Goal: Task Accomplishment & Management: Complete application form

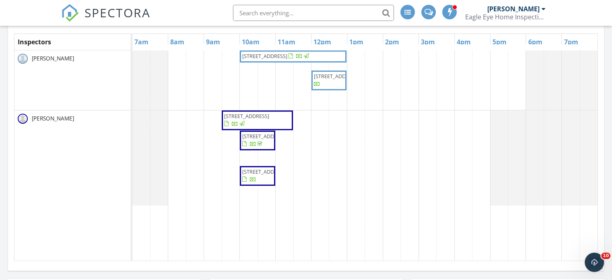
scroll to position [402, 0]
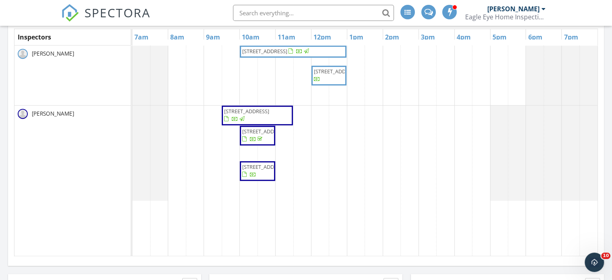
click at [267, 177] on span "221 SE 1st St, Cape Coral 33990" at bounding box center [257, 171] width 32 height 16
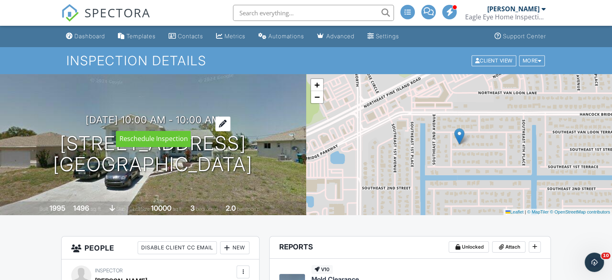
click at [231, 120] on div at bounding box center [222, 123] width 15 height 15
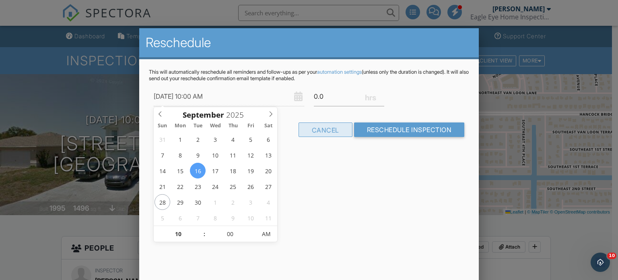
click at [317, 126] on div "Cancel" at bounding box center [326, 129] width 54 height 14
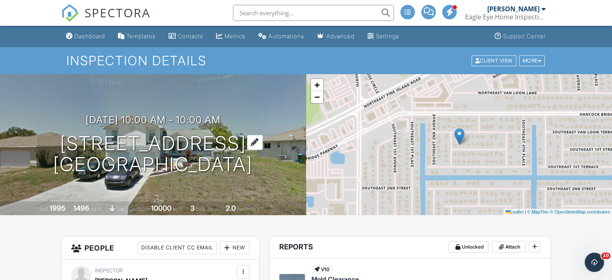
click at [263, 143] on div at bounding box center [255, 142] width 16 height 15
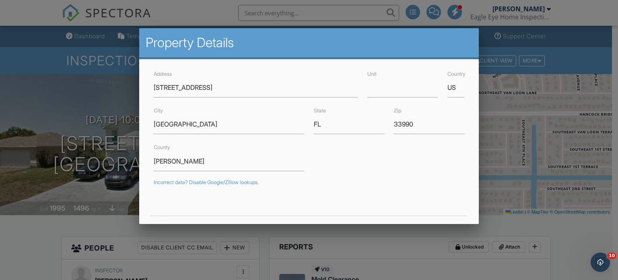
click at [31, 175] on div at bounding box center [309, 135] width 618 height 350
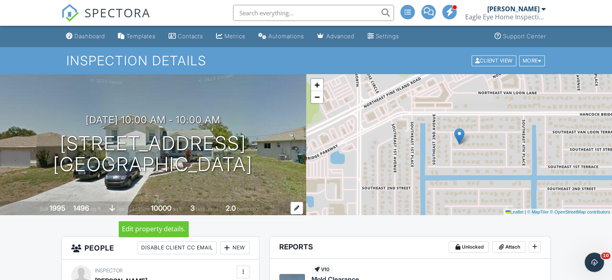
click at [296, 210] on div at bounding box center [296, 208] width 12 height 12
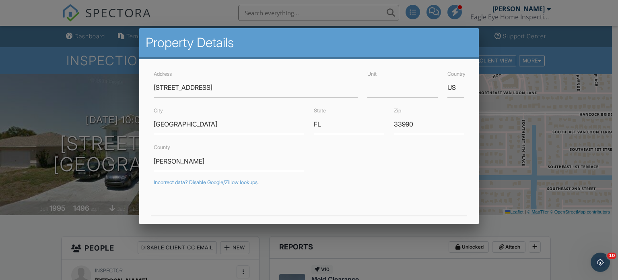
click at [23, 127] on div at bounding box center [309, 135] width 618 height 350
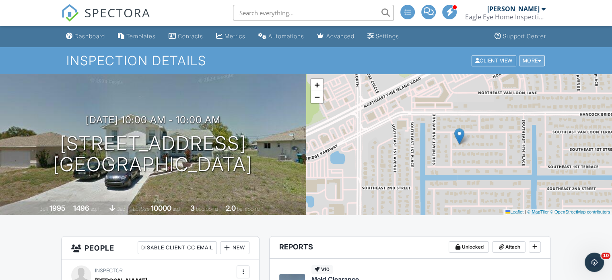
click at [533, 59] on div "More" at bounding box center [532, 60] width 26 height 11
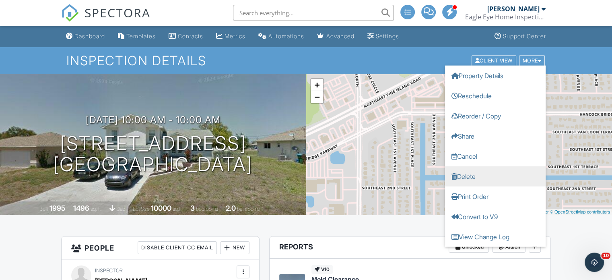
click at [478, 175] on link "Delete" at bounding box center [495, 176] width 101 height 20
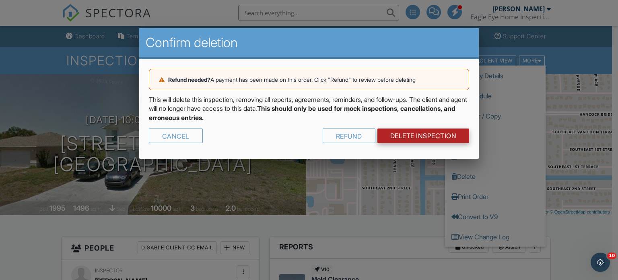
click at [423, 131] on link "DELETE Inspection" at bounding box center [423, 135] width 92 height 14
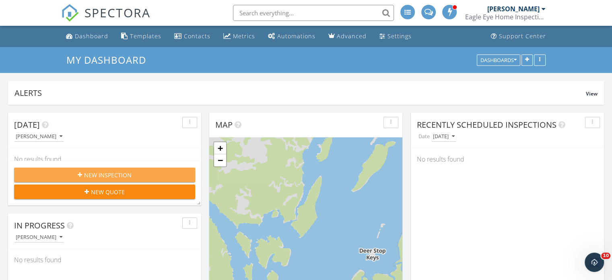
click at [127, 172] on span "New Inspection" at bounding box center [107, 175] width 47 height 8
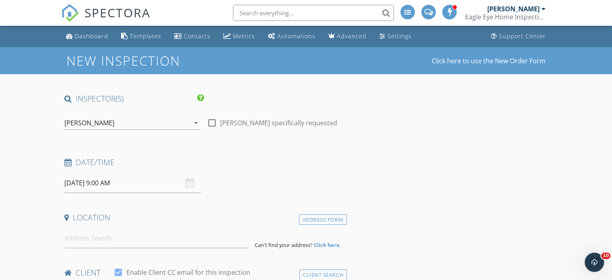
click at [134, 116] on div "[PERSON_NAME]" at bounding box center [126, 122] width 125 height 13
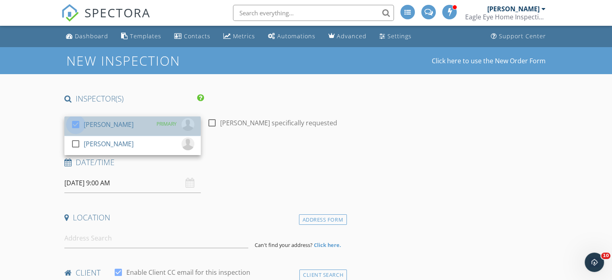
click at [74, 122] on div at bounding box center [76, 124] width 14 height 14
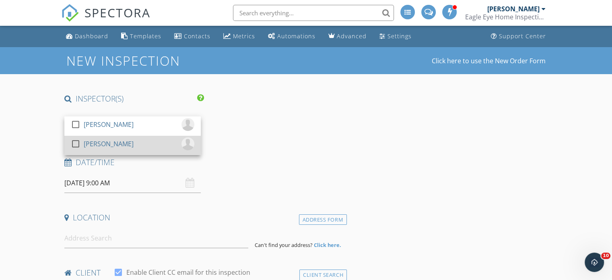
click at [74, 143] on div at bounding box center [76, 144] width 14 height 14
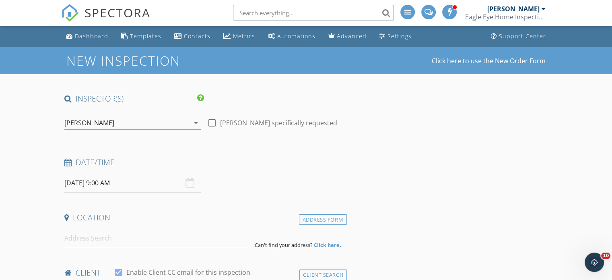
click at [95, 186] on input "09/29/2025 9:00 AM" at bounding box center [132, 183] width 136 height 20
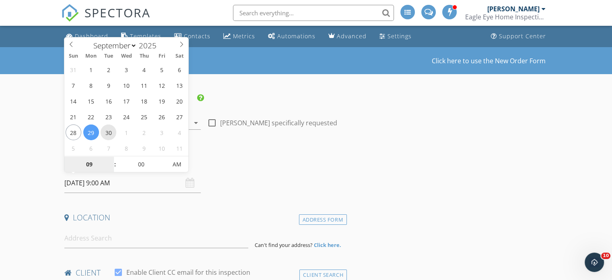
type input "09/30/2025 9:00 AM"
type input "05"
type input "09/30/2025 9:05 AM"
click at [163, 157] on span at bounding box center [164, 160] width 6 height 8
type input "10"
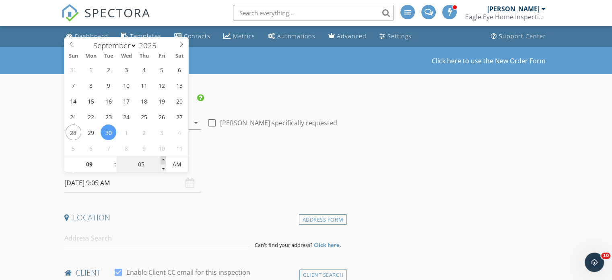
type input "09/30/2025 9:10 AM"
click at [163, 157] on span at bounding box center [164, 160] width 6 height 8
type input "15"
type input "09/30/2025 9:15 AM"
click at [163, 157] on span at bounding box center [164, 160] width 6 height 8
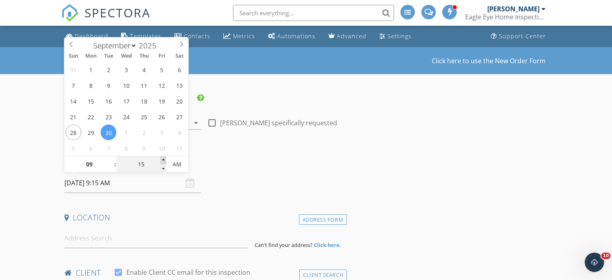
type input "20"
type input "09/30/2025 9:20 AM"
click at [163, 157] on span at bounding box center [164, 160] width 6 height 8
type input "25"
type input "09/30/2025 9:25 AM"
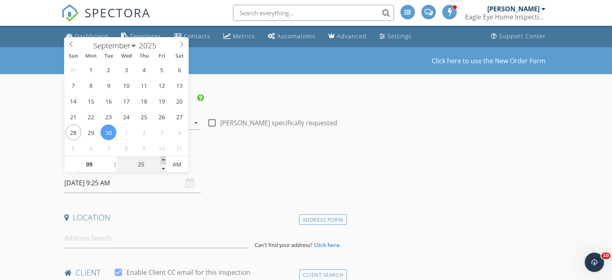
click at [163, 157] on span at bounding box center [164, 160] width 6 height 8
type input "30"
type input "09/30/2025 9:30 AM"
click at [163, 157] on span at bounding box center [164, 160] width 6 height 8
type input "10"
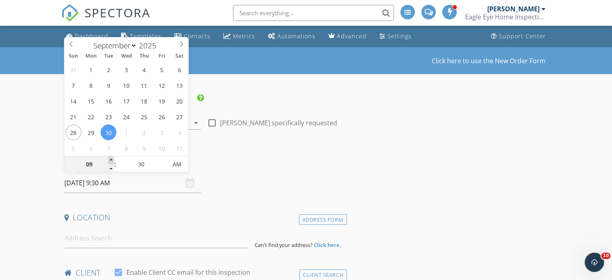
type input "09/30/2025 10:30 AM"
click at [111, 157] on span at bounding box center [111, 160] width 6 height 8
type input "11"
type input "09/30/2025 11:30 AM"
click at [111, 157] on span at bounding box center [111, 160] width 6 height 8
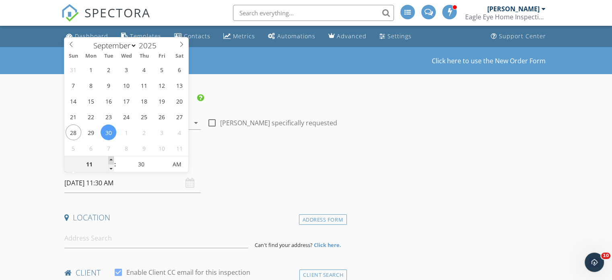
type input "12"
type input "09/30/2025 12:30 PM"
click at [111, 157] on span at bounding box center [111, 160] width 6 height 8
type input "01"
type input "09/30/2025 1:30 PM"
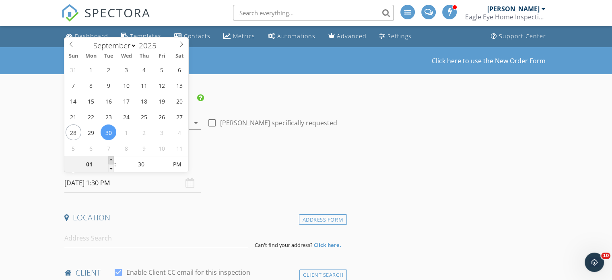
click at [111, 157] on span at bounding box center [111, 160] width 6 height 8
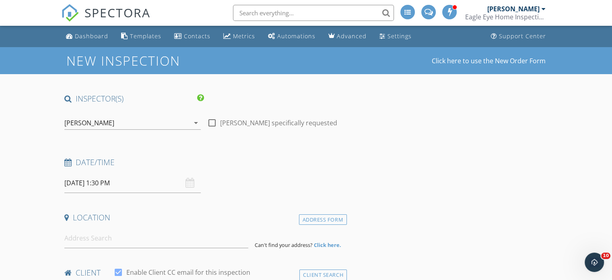
click at [255, 157] on h4 "Date/Time" at bounding box center [203, 162] width 279 height 10
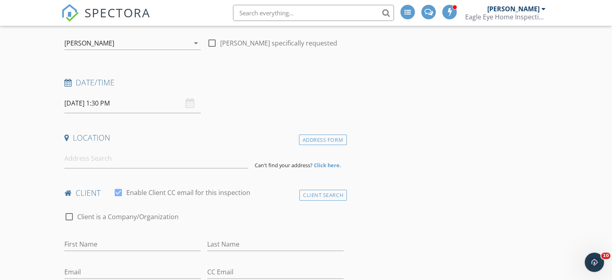
scroll to position [80, 0]
click at [167, 160] on input at bounding box center [156, 158] width 184 height 20
click at [144, 161] on input at bounding box center [156, 158] width 184 height 20
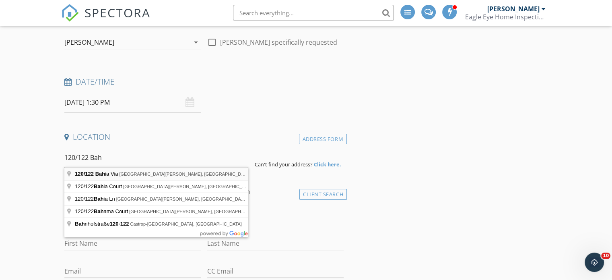
type input "120/122 Bahia Via, Fort Myers Beach, FL, USA"
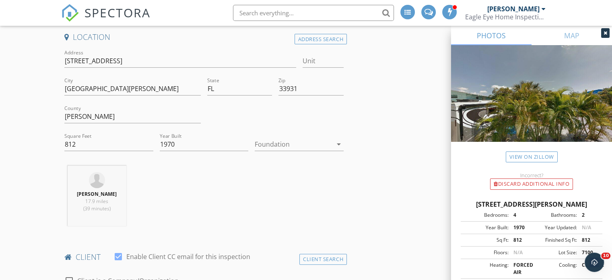
scroll to position [201, 0]
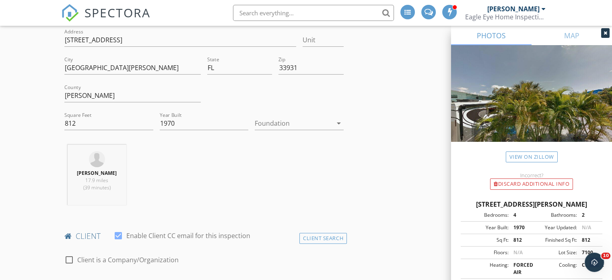
click at [301, 126] on div at bounding box center [294, 123] width 78 height 13
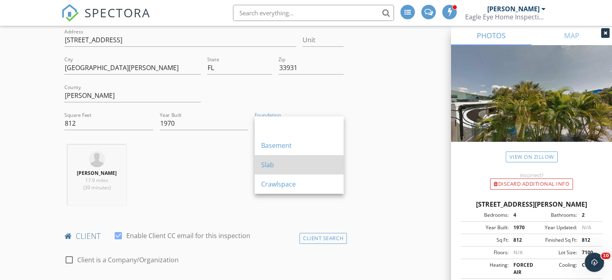
click at [291, 162] on div "Slab" at bounding box center [299, 165] width 76 height 10
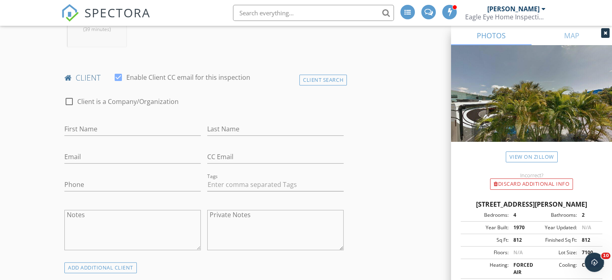
scroll to position [402, 0]
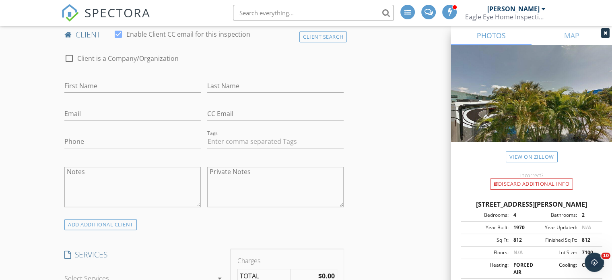
click at [154, 78] on div "First Name" at bounding box center [132, 87] width 136 height 26
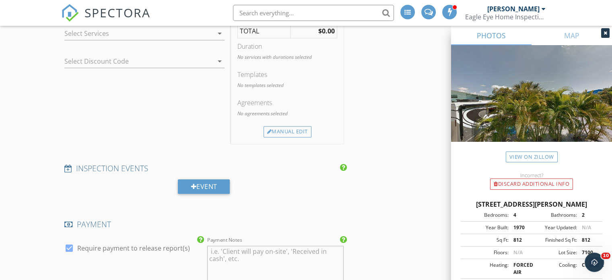
click at [35, 103] on div "New Inspection Click here to use the New Order Form INSPECTOR(S) check_box_outl…" at bounding box center [306, 134] width 612 height 1468
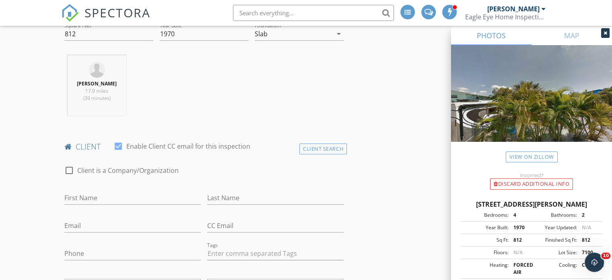
scroll to position [325, 0]
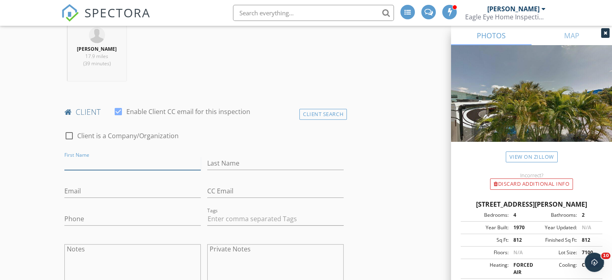
click at [113, 159] on input "First Name" at bounding box center [132, 162] width 136 height 13
type input "Eddie & Lesa"
click at [245, 161] on input "Last Name" at bounding box center [275, 162] width 136 height 13
type input "Louch"
click at [144, 194] on input "Email" at bounding box center [132, 190] width 136 height 13
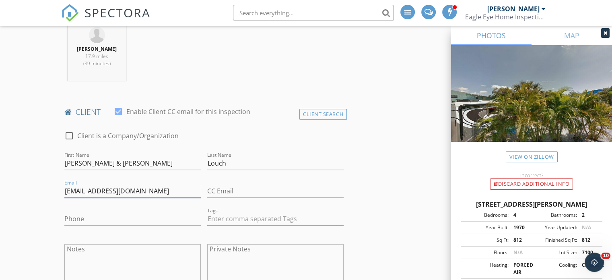
type input "elouch@crookedtreenursery.com"
click at [149, 215] on input "Phone" at bounding box center [132, 218] width 136 height 13
type input "517-648-5085"
click at [249, 182] on div "CC Email" at bounding box center [275, 192] width 136 height 26
click at [237, 187] on input "CC Email" at bounding box center [275, 190] width 136 height 13
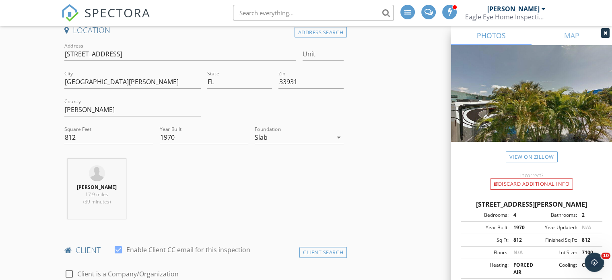
scroll to position [201, 0]
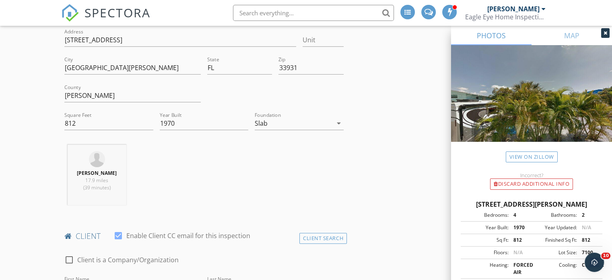
type input "llouch@gmail.com"
drag, startPoint x: 107, startPoint y: 125, endPoint x: 48, endPoint y: 123, distance: 59.2
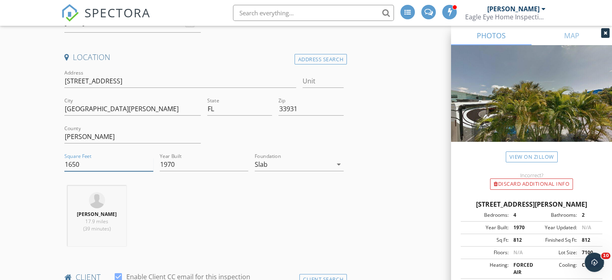
scroll to position [80, 0]
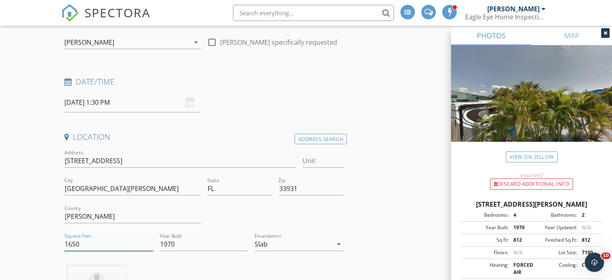
type input "1650"
click at [76, 162] on input "120 Bahia Via" at bounding box center [179, 160] width 231 height 13
type input "120/122 Bahia Via"
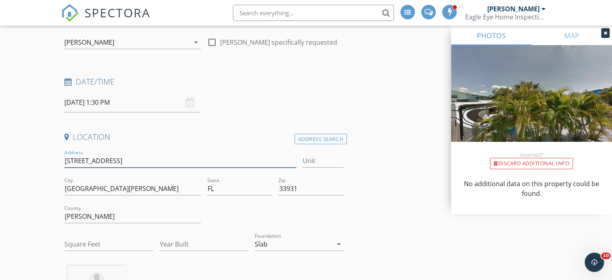
type input "120/122 Bahia Via"
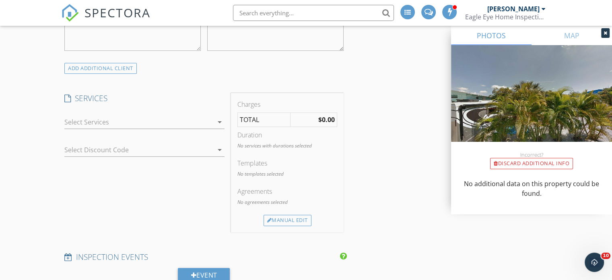
scroll to position [563, 0]
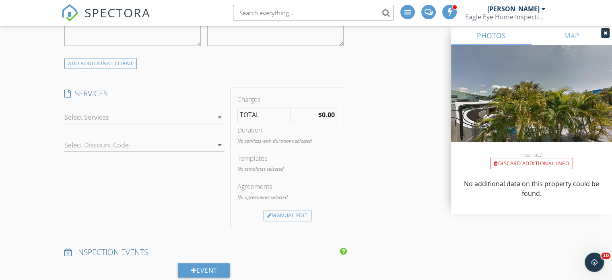
click at [150, 117] on div at bounding box center [138, 117] width 149 height 13
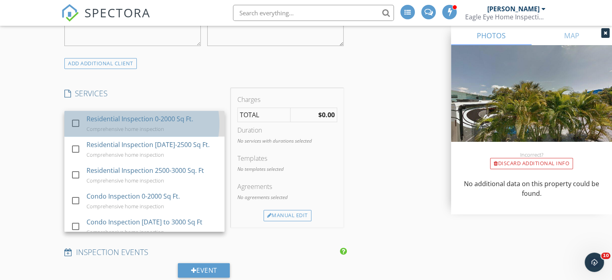
click at [150, 116] on div "Residential Inspection 0-2000 Sq Ft." at bounding box center [139, 119] width 107 height 10
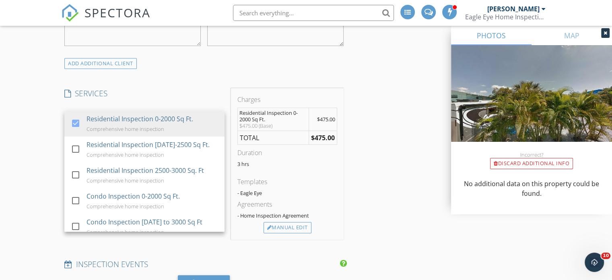
click at [391, 155] on div "INSPECTOR(S) check_box_outline_blank Nick Korchick check_box Louis Korchick PRI…" at bounding box center [306, 237] width 490 height 1414
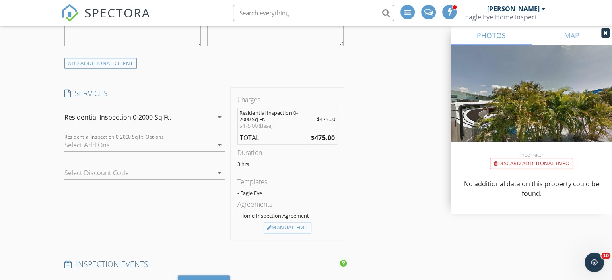
click at [132, 141] on div at bounding box center [138, 144] width 149 height 13
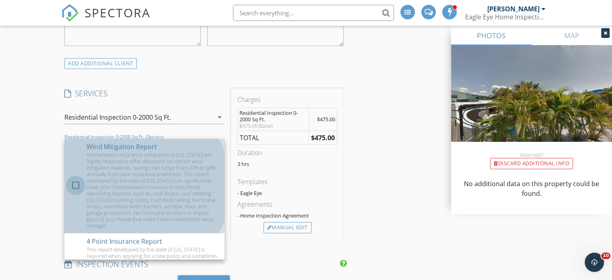
click at [74, 183] on div at bounding box center [76, 185] width 14 height 14
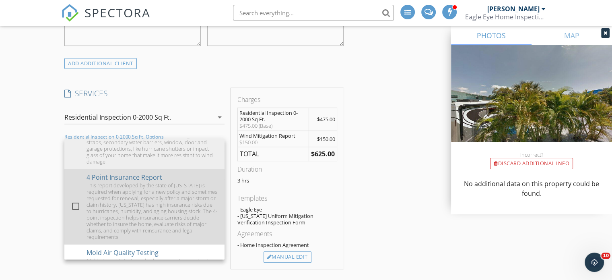
scroll to position [80, 0]
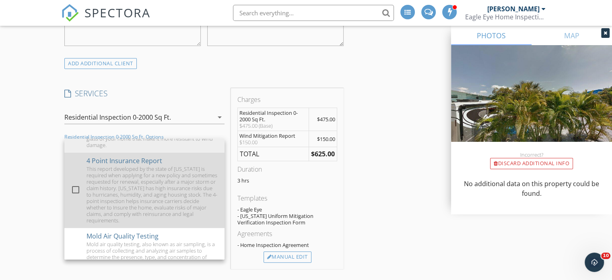
click at [77, 188] on div at bounding box center [76, 190] width 14 height 14
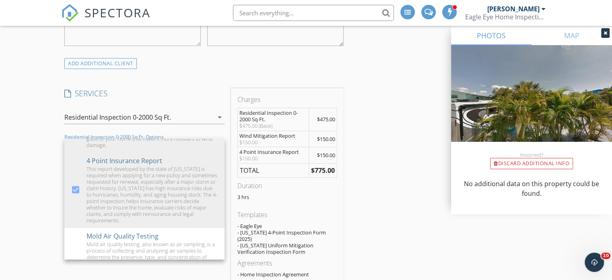
click at [391, 171] on div "INSPECTOR(S) check_box_outline_blank Nick Korchick check_box Louis Korchick PRI…" at bounding box center [306, 266] width 490 height 1473
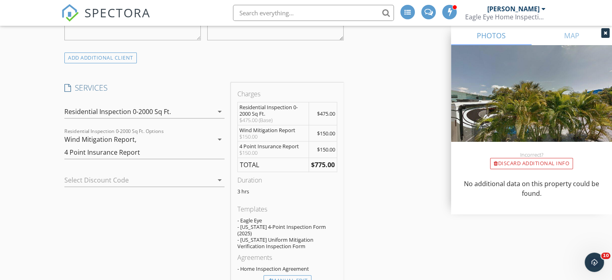
scroll to position [603, 0]
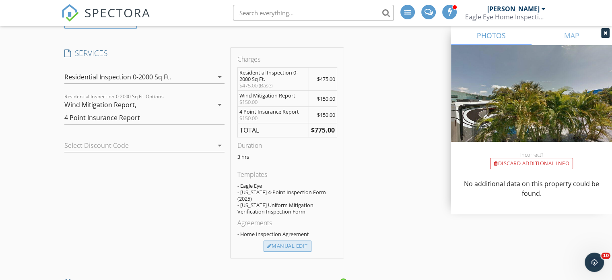
click at [294, 240] on div "Manual Edit" at bounding box center [288, 245] width 48 height 11
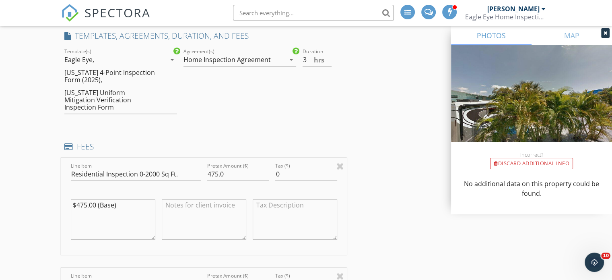
scroll to position [684, 0]
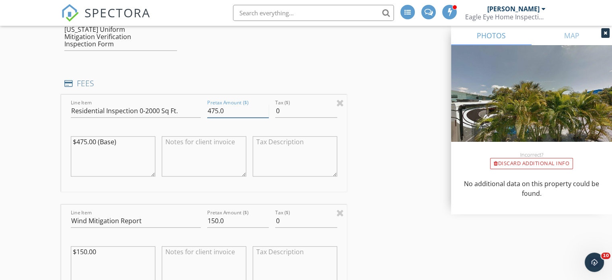
drag, startPoint x: 239, startPoint y: 106, endPoint x: 198, endPoint y: 106, distance: 41.0
click at [198, 106] on div "Line Item Residential Inspection 0-2000 Sq Ft. Pretax Amount ($) 475.0 Tax ($) …" at bounding box center [204, 143] width 286 height 97
type input "575.00"
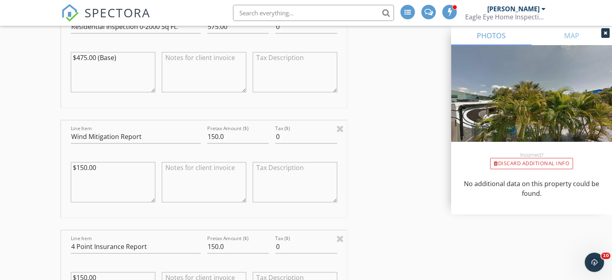
scroll to position [764, 0]
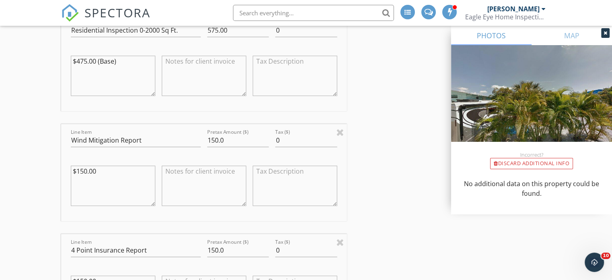
click at [388, 143] on div "INSPECTOR(S) check_box_outline_blank Nick Korchick check_box Louis Korchick PRI…" at bounding box center [306, 207] width 490 height 1757
drag, startPoint x: 231, startPoint y: 133, endPoint x: 186, endPoint y: 133, distance: 45.1
click at [186, 133] on div "Line Item Wind Mitigation Report Pretax Amount ($) 150.0 Tax ($) 0 $150.00" at bounding box center [204, 172] width 286 height 97
type input "200.00"
drag, startPoint x: 233, startPoint y: 241, endPoint x: 175, endPoint y: 238, distance: 58.0
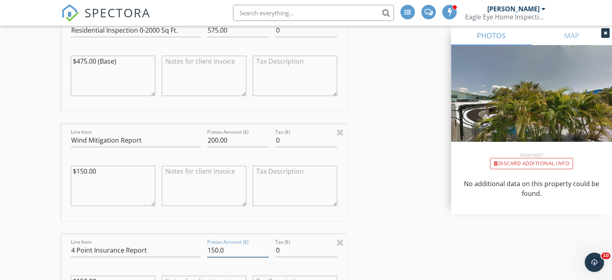
click at [175, 238] on div "Line Item 4 Point Insurance Report Pretax Amount ($) 150.0 Tax ($) 0 $150.00" at bounding box center [204, 282] width 286 height 97
type input "200.00"
click at [398, 194] on div "INSPECTOR(S) check_box_outline_blank Nick Korchick check_box Louis Korchick PRI…" at bounding box center [306, 207] width 490 height 1757
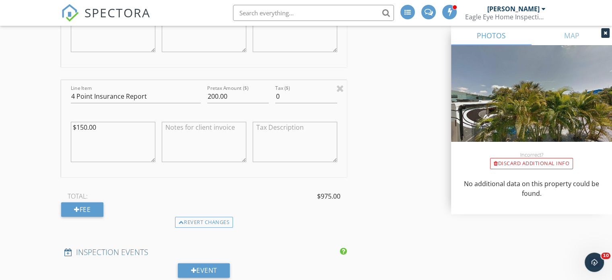
scroll to position [966, 0]
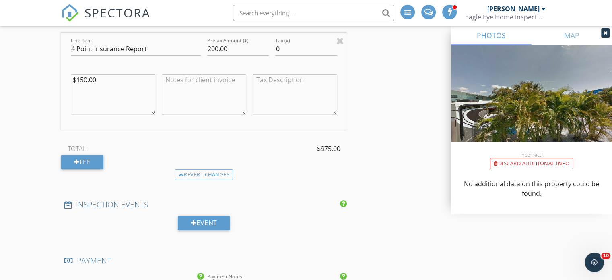
click at [423, 242] on div "INSPECTOR(S) check_box_outline_blank Nick Korchick check_box Louis Korchick PRI…" at bounding box center [306, 6] width 490 height 1757
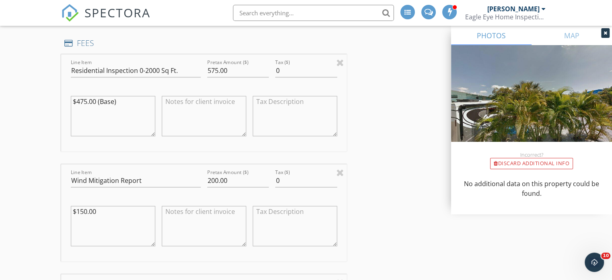
scroll to position [684, 0]
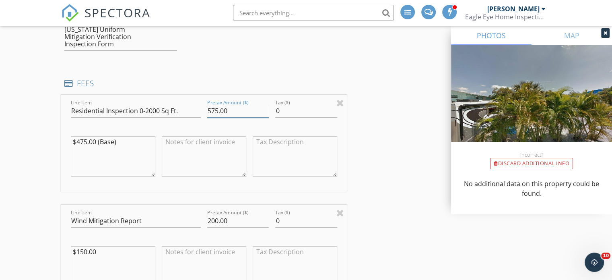
drag, startPoint x: 232, startPoint y: 103, endPoint x: 175, endPoint y: 103, distance: 56.3
click at [175, 103] on div "Line Item Residential Inspection 0-2000 Sq Ft. Pretax Amount ($) 575.00 Tax ($)…" at bounding box center [204, 143] width 286 height 97
type input "675.00"
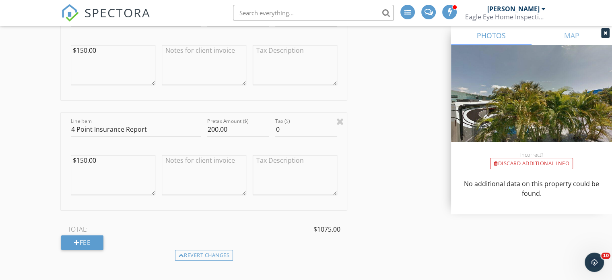
scroll to position [805, 0]
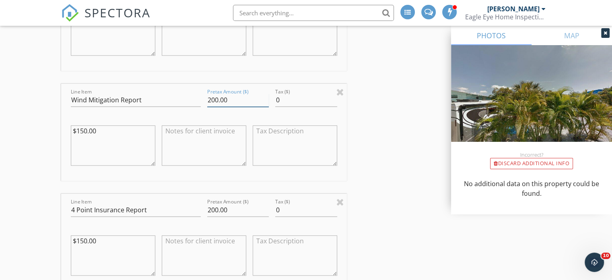
drag, startPoint x: 247, startPoint y: 90, endPoint x: 195, endPoint y: 93, distance: 51.6
click at [195, 93] on div "Line Item Wind Mitigation Report Pretax Amount ($) 200.00 Tax ($) 0 $150.00" at bounding box center [204, 132] width 286 height 97
type input "175.00"
click at [388, 138] on div "INSPECTOR(S) check_box_outline_blank Nick Korchick check_box Louis Korchick PRI…" at bounding box center [306, 167] width 490 height 1757
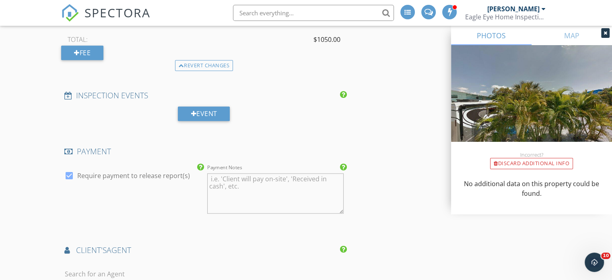
scroll to position [1167, 0]
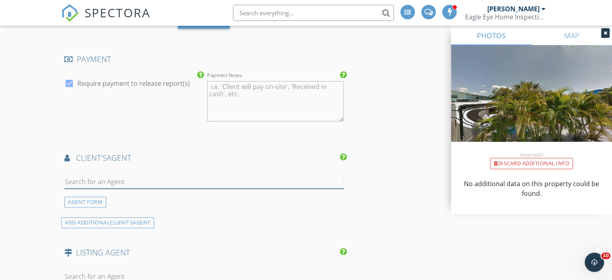
click at [125, 175] on input "text" at bounding box center [203, 181] width 279 height 13
type input "rebe"
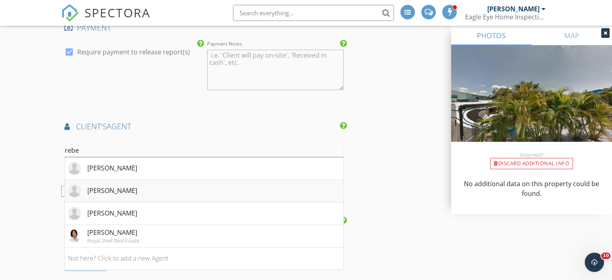
scroll to position [1247, 0]
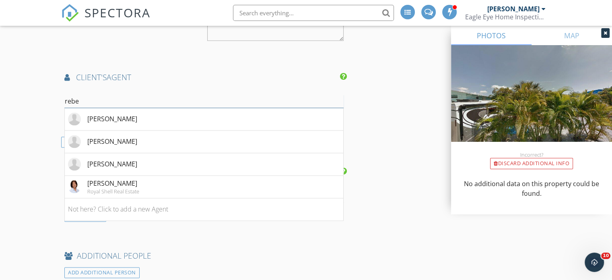
drag, startPoint x: 101, startPoint y: 94, endPoint x: 50, endPoint y: 92, distance: 50.7
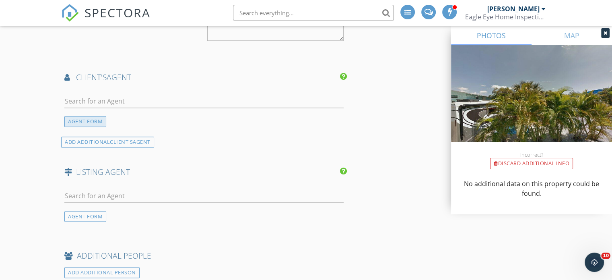
click at [90, 116] on div "AGENT FORM" at bounding box center [85, 121] width 42 height 11
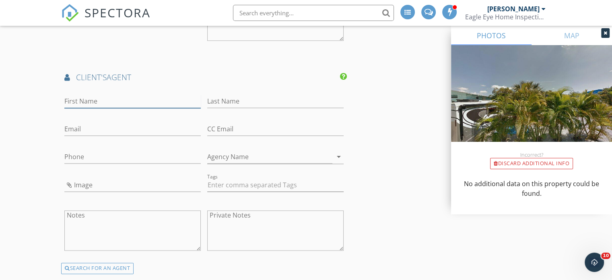
click at [80, 95] on input "First Name" at bounding box center [132, 101] width 136 height 13
type input "Rebecca"
click at [237, 90] on div "Last Name" at bounding box center [275, 103] width 136 height 26
click at [229, 95] on input "Last Name" at bounding box center [275, 101] width 136 height 13
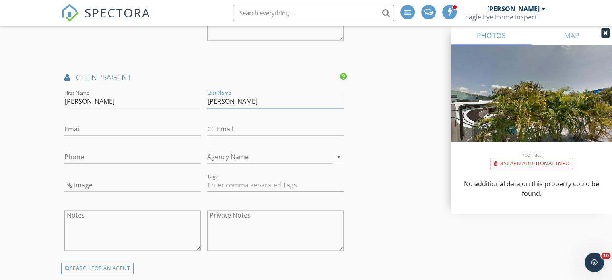
type input "Griggs-Kundinger"
click at [142, 122] on input "Email" at bounding box center [132, 128] width 136 height 13
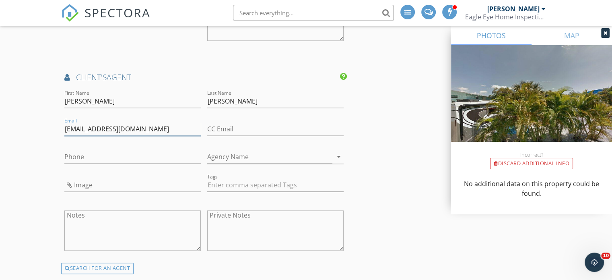
type input "rgkrealtor@gmail.com"
click at [76, 150] on input "Phone" at bounding box center [132, 156] width 136 height 13
type input "859-967-6260"
click at [277, 150] on input "Agency Name" at bounding box center [269, 156] width 125 height 13
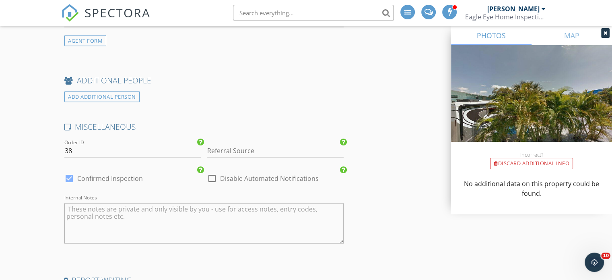
scroll to position [1726, 0]
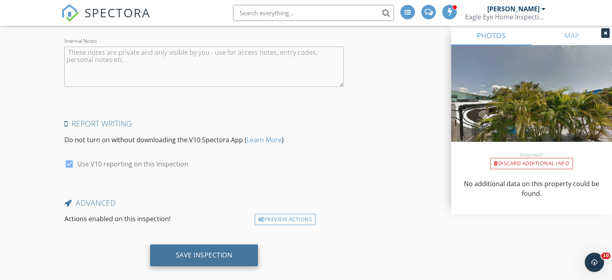
type input "Southern Charm Realty"
click at [225, 251] on div "Save Inspection" at bounding box center [204, 255] width 57 height 8
